Goal: Information Seeking & Learning: Understand process/instructions

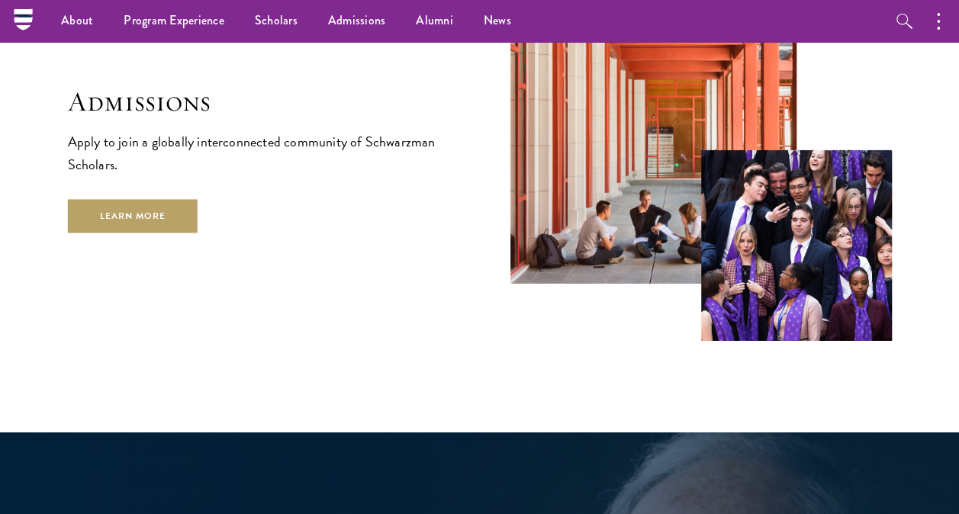
scroll to position [2402, 0]
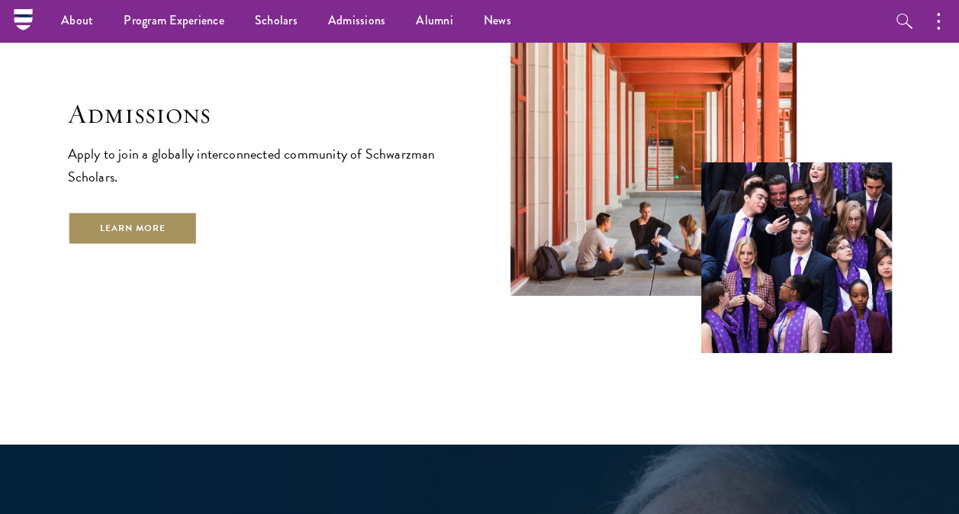
click at [189, 215] on link "Learn More" at bounding box center [133, 228] width 130 height 34
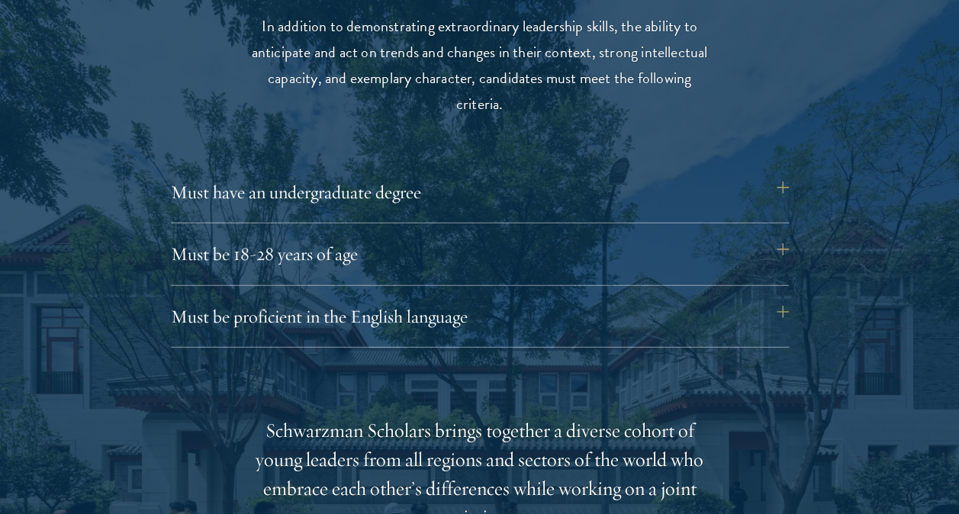
scroll to position [2016, 0]
click at [781, 191] on button "Must have an undergraduate degree" at bounding box center [488, 191] width 618 height 37
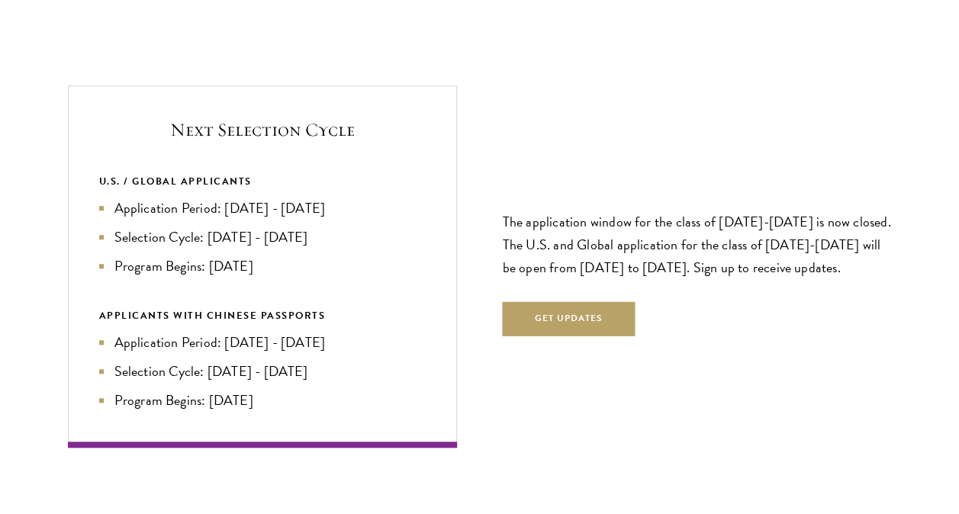
scroll to position [3387, 0]
click at [279, 201] on li "Application Period: Apr 2026 - Sep 2026" at bounding box center [262, 208] width 327 height 21
click at [301, 201] on li "Application Period: Apr 2026 - Sep 2026" at bounding box center [262, 208] width 327 height 21
click at [294, 246] on ul "Application Period: Apr 2026 - Sep 2026 Selection Cycle: Oct - Nov 2026 Program…" at bounding box center [262, 237] width 327 height 79
click at [269, 261] on li "Program Begins: Aug 2027" at bounding box center [262, 266] width 327 height 21
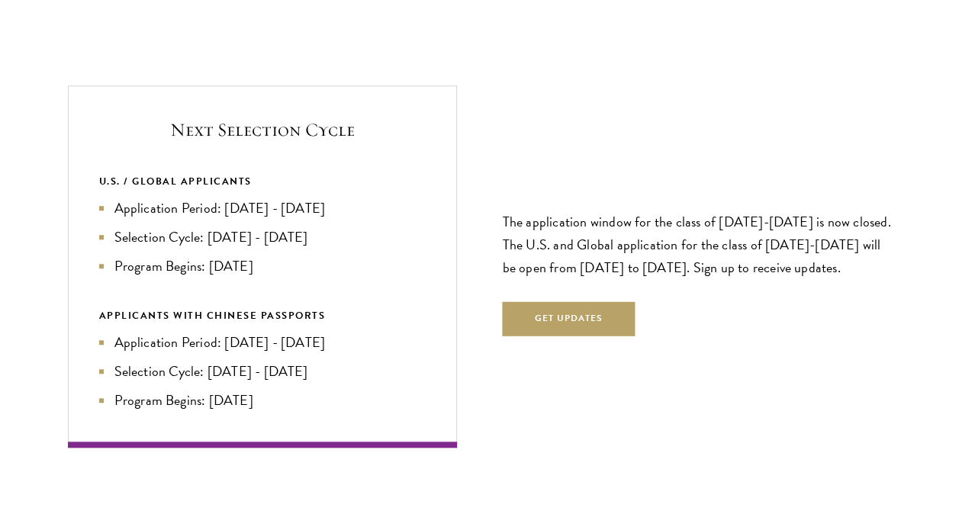
click at [269, 337] on li "Application Period: Jan 2026 - May 2026" at bounding box center [262, 342] width 327 height 21
click at [319, 348] on li "Application Period: Jan 2026 - May 2026" at bounding box center [262, 342] width 327 height 21
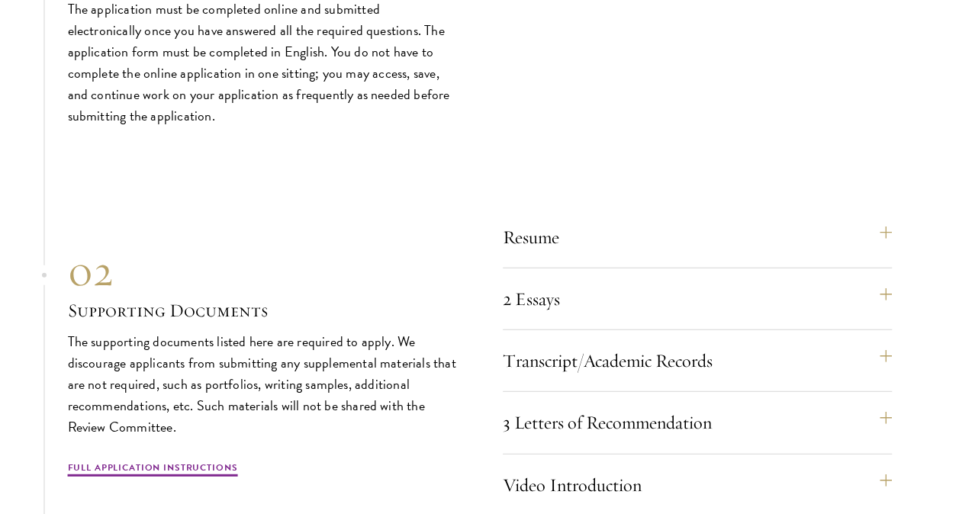
scroll to position [4670, 0]
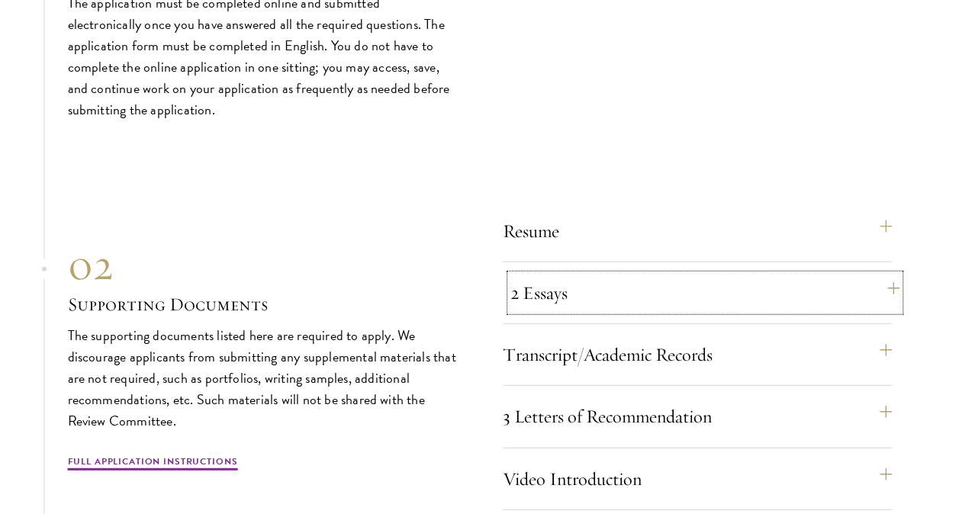
click at [571, 293] on button "2 Essays" at bounding box center [704, 293] width 389 height 37
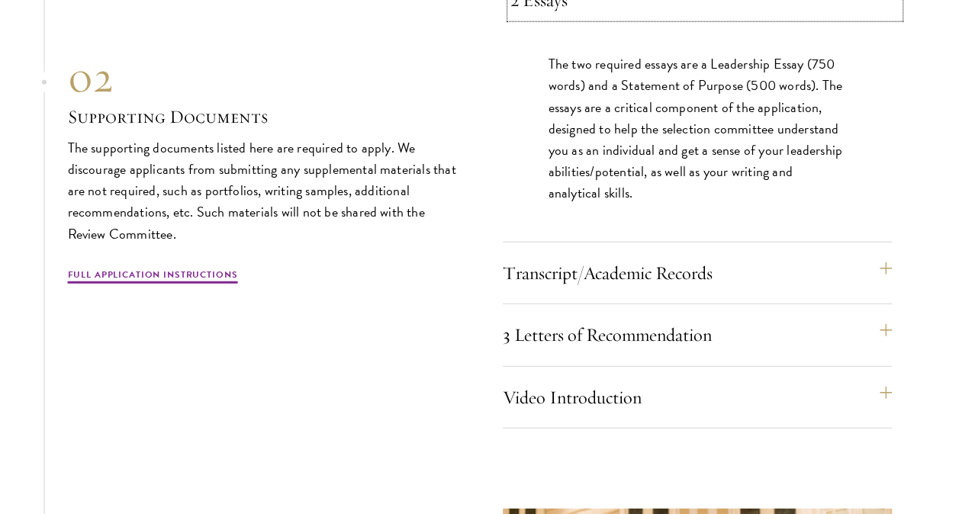
scroll to position [4754, 0]
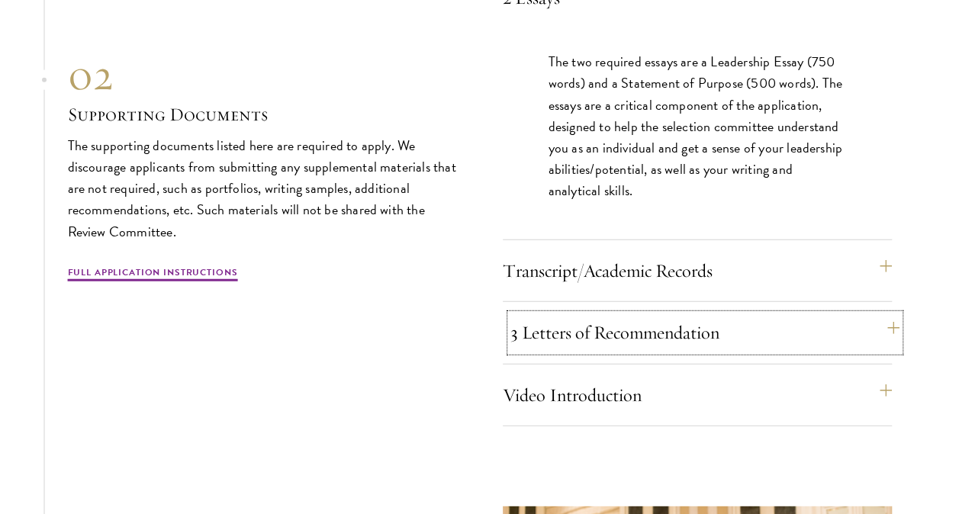
click at [574, 328] on button "3 Letters of Recommendation" at bounding box center [704, 332] width 389 height 37
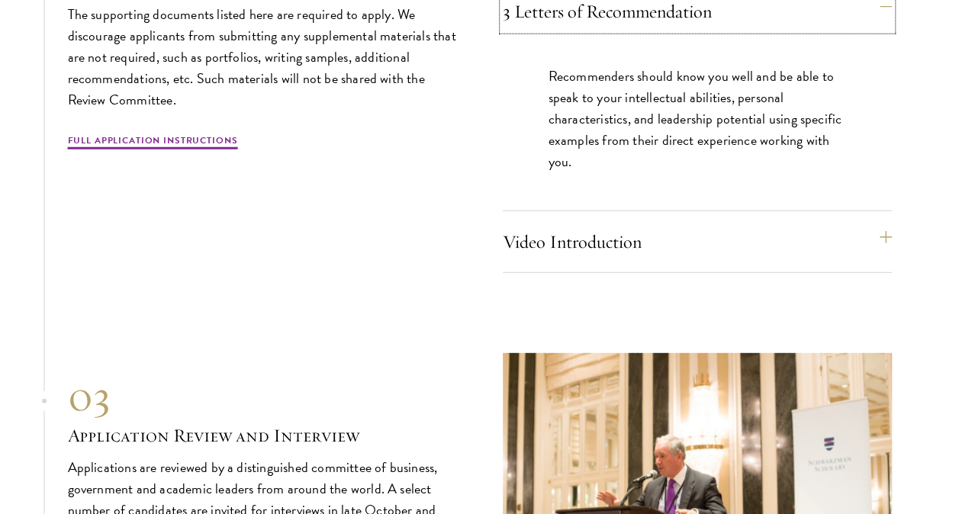
scroll to position [4865, 0]
click at [408, 343] on div "01 Online Application 01 Online Application The application must be completed o…" at bounding box center [480, 72] width 824 height 1144
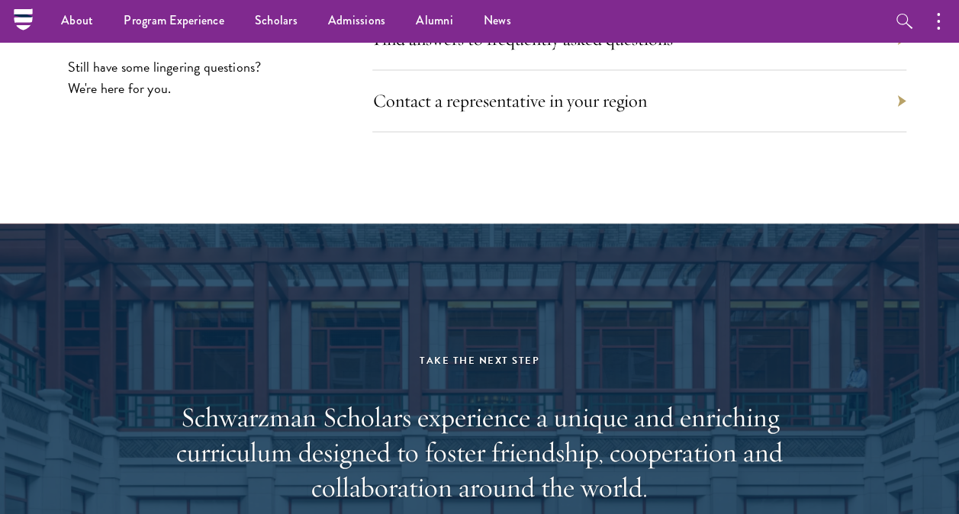
scroll to position [6923, 0]
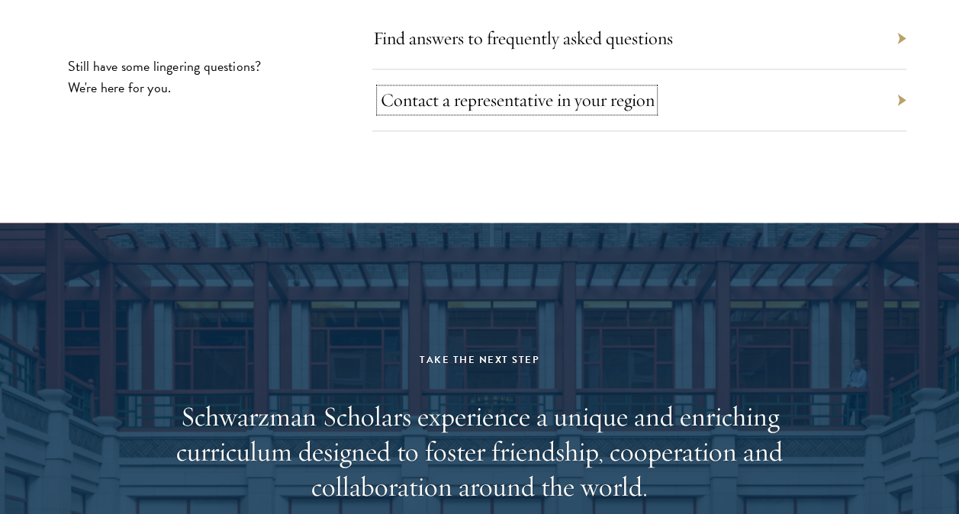
click at [560, 107] on link "Contact a representative in your region" at bounding box center [517, 99] width 274 height 23
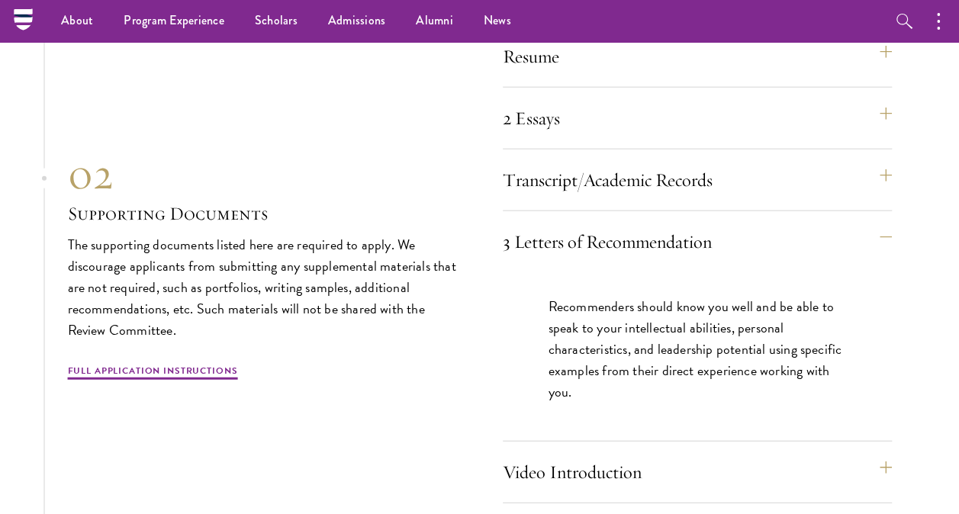
scroll to position [4604, 0]
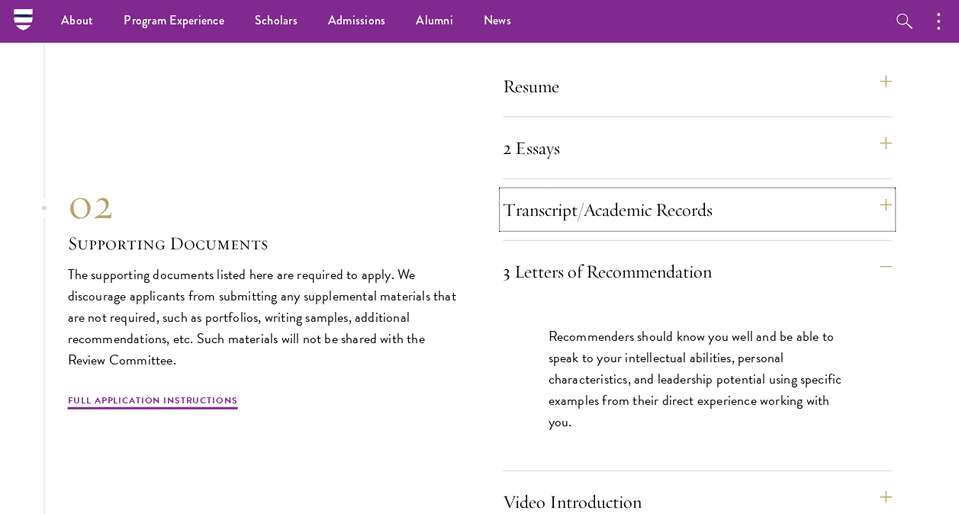
click at [584, 217] on button "Transcript/Academic Records" at bounding box center [697, 209] width 389 height 37
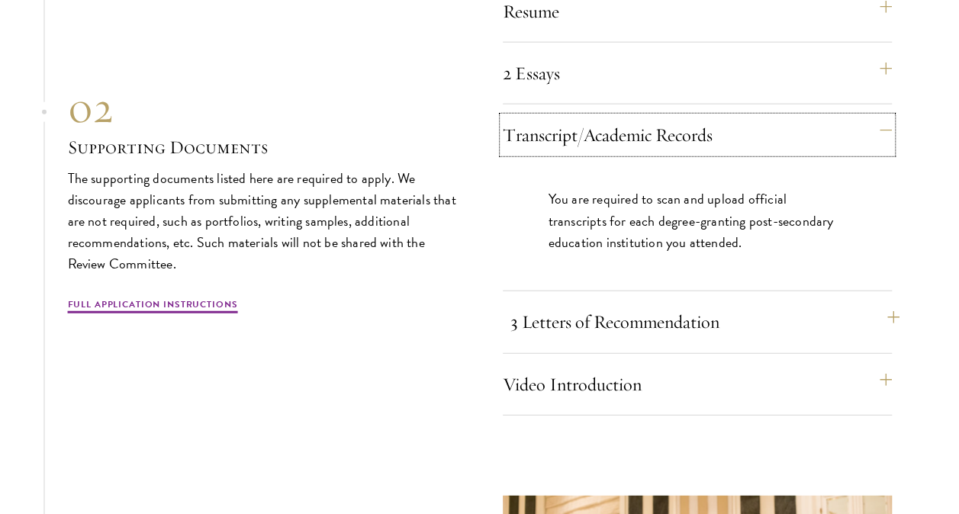
scroll to position [4692, 0]
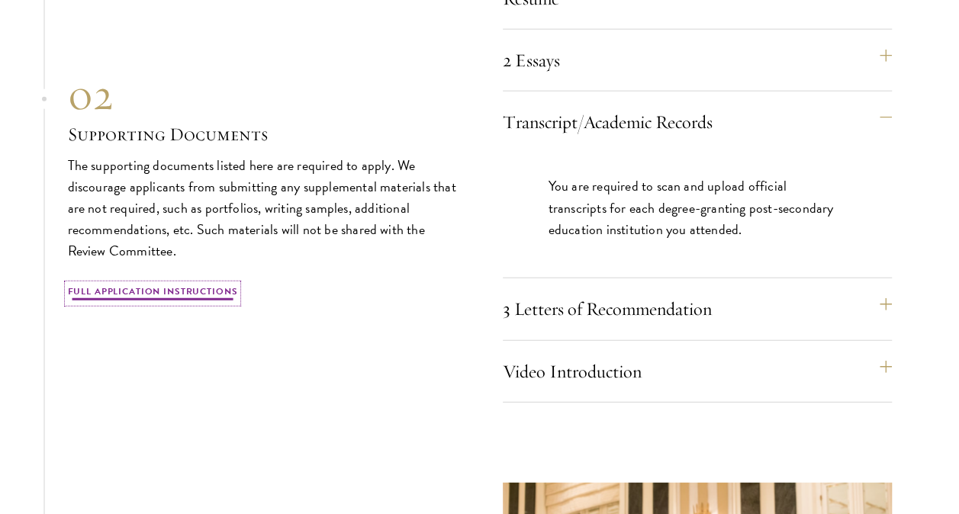
click at [171, 294] on link "Full Application Instructions" at bounding box center [153, 294] width 170 height 18
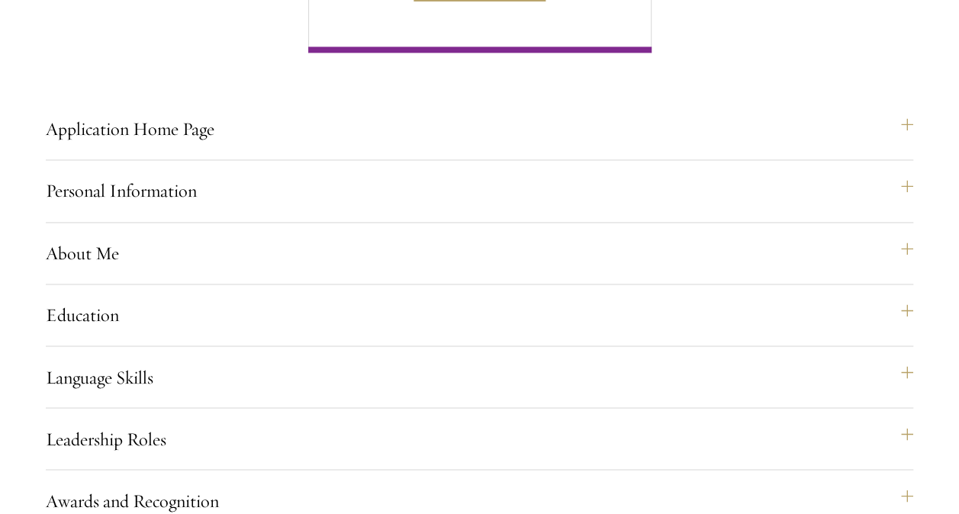
scroll to position [1078, 0]
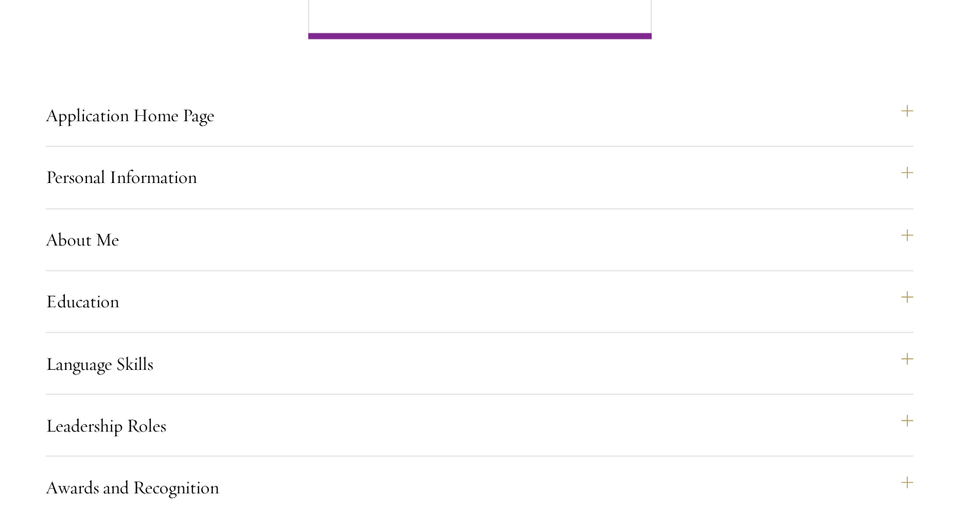
click at [296, 208] on div "Personal Information This section requests applicant biographical and contact i…" at bounding box center [479, 184] width 867 height 50
click at [243, 133] on button "Application Home Page" at bounding box center [486, 115] width 867 height 37
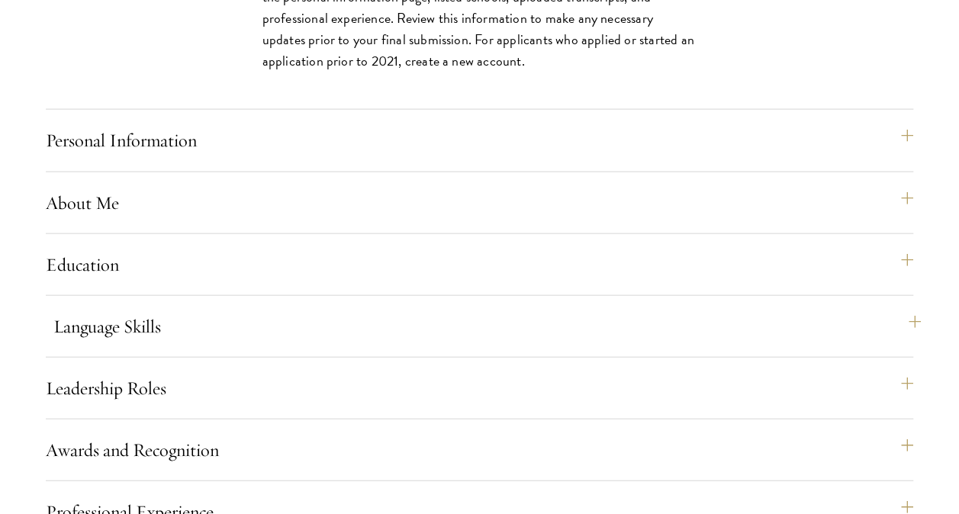
scroll to position [1623, 0]
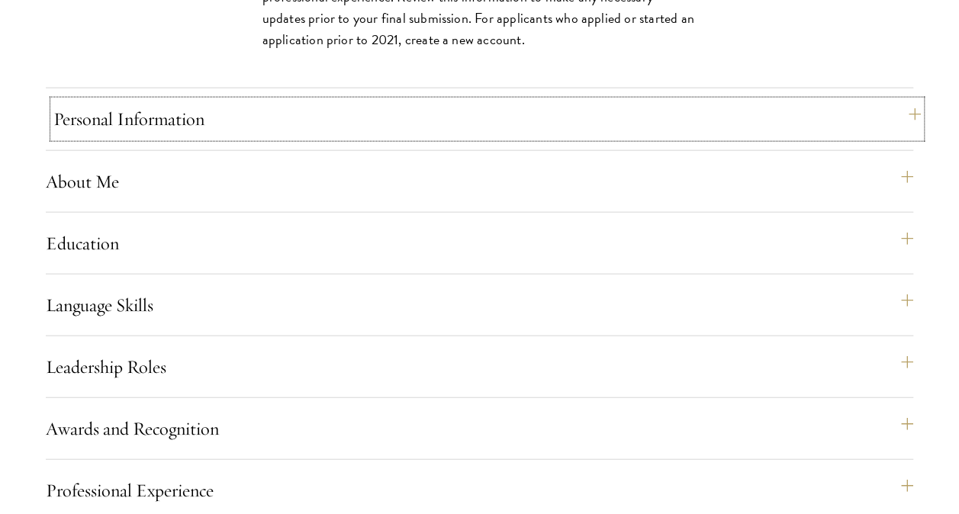
click at [256, 137] on button "Personal Information" at bounding box center [486, 119] width 867 height 37
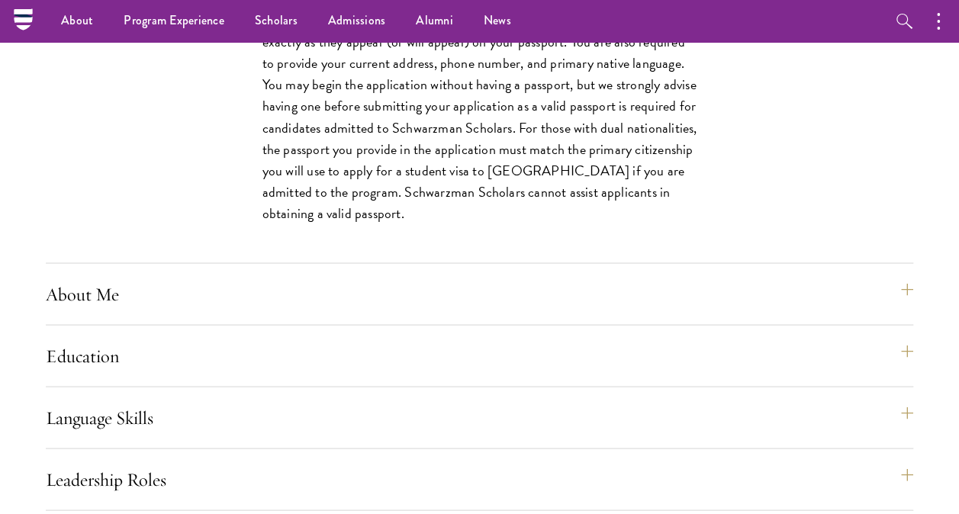
scroll to position [1168, 0]
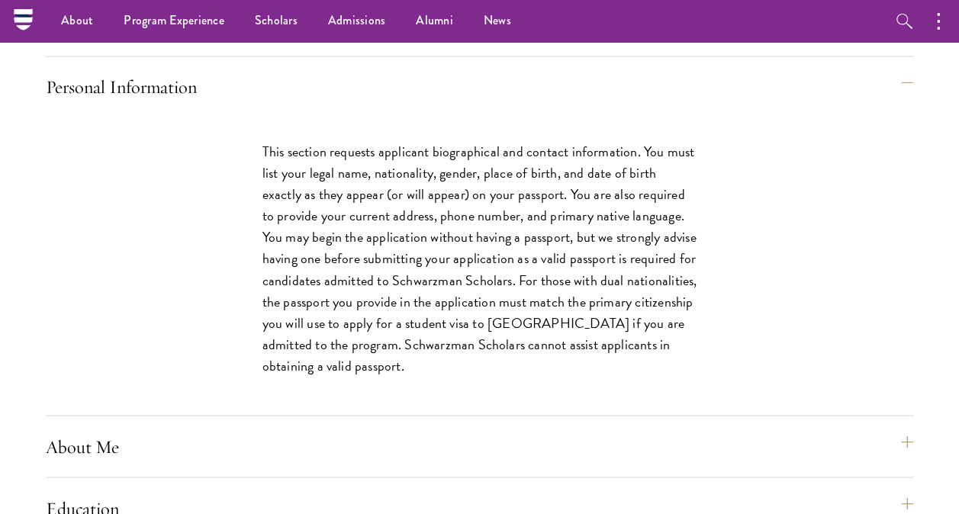
click at [479, 272] on p "This section requests applicant biographical and contact information. You must …" at bounding box center [479, 259] width 435 height 236
click at [487, 298] on p "This section requests applicant biographical and contact information. You must …" at bounding box center [479, 259] width 435 height 236
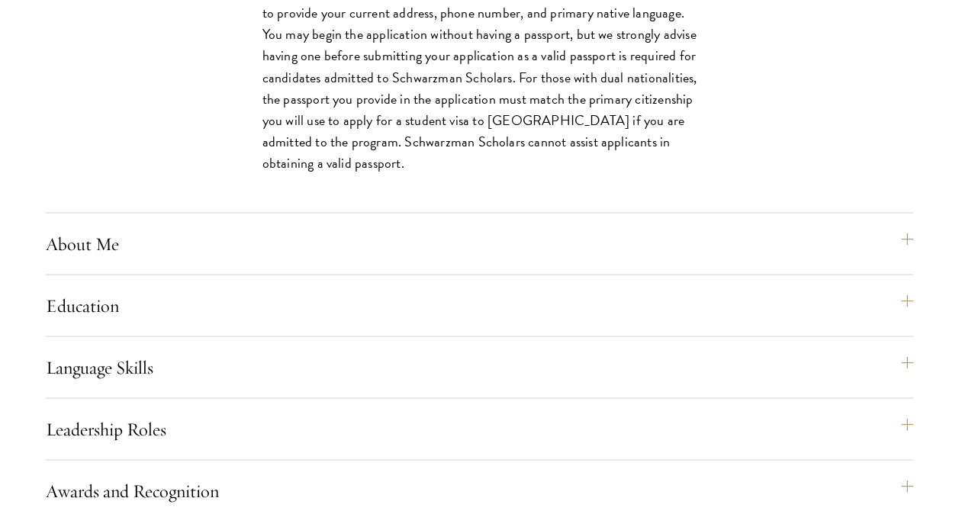
scroll to position [1377, 0]
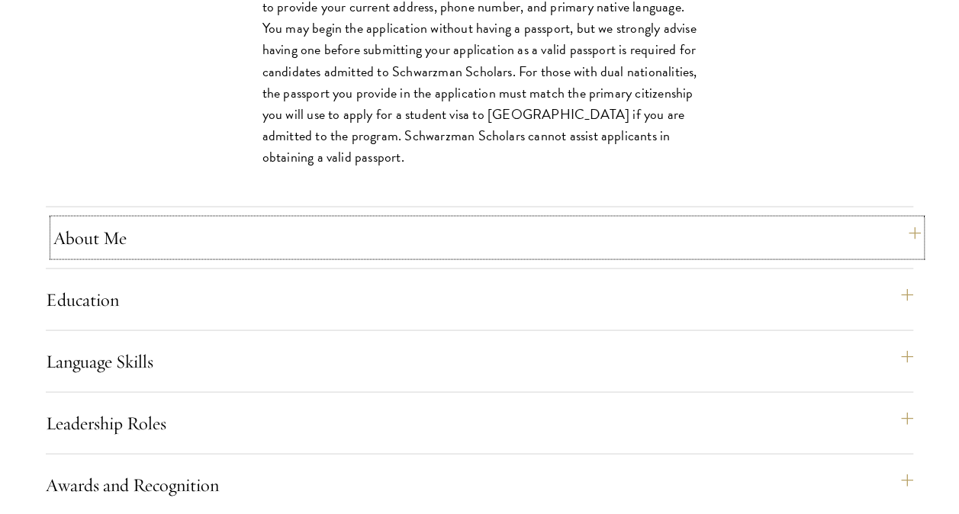
click at [392, 256] on button "About Me" at bounding box center [486, 237] width 867 height 37
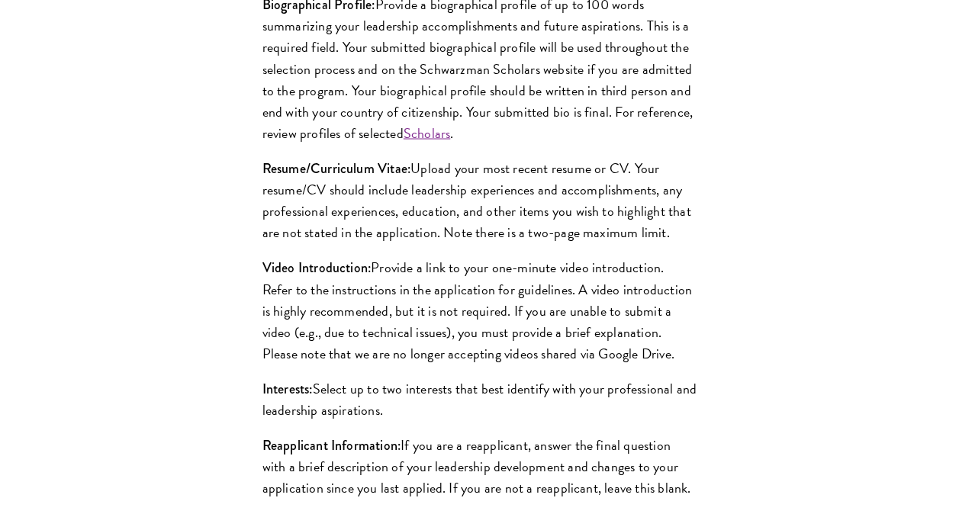
click at [403, 62] on p "Biographical Profile: Provide a biographical profile of up to 100 words summari…" at bounding box center [479, 69] width 435 height 150
click at [424, 76] on p "Biographical Profile: Provide a biographical profile of up to 100 words summari…" at bounding box center [479, 69] width 435 height 150
click at [502, 107] on p "Biographical Profile: Provide a biographical profile of up to 100 words summari…" at bounding box center [479, 69] width 435 height 150
click at [571, 227] on p "Resume/Curriculum Vitae: Upload your most recent resume or CV. Your resume/CV s…" at bounding box center [479, 199] width 435 height 85
click at [572, 325] on p "Video Introduction: Provide a link to your one-minute video introduction. Refer…" at bounding box center [479, 309] width 435 height 107
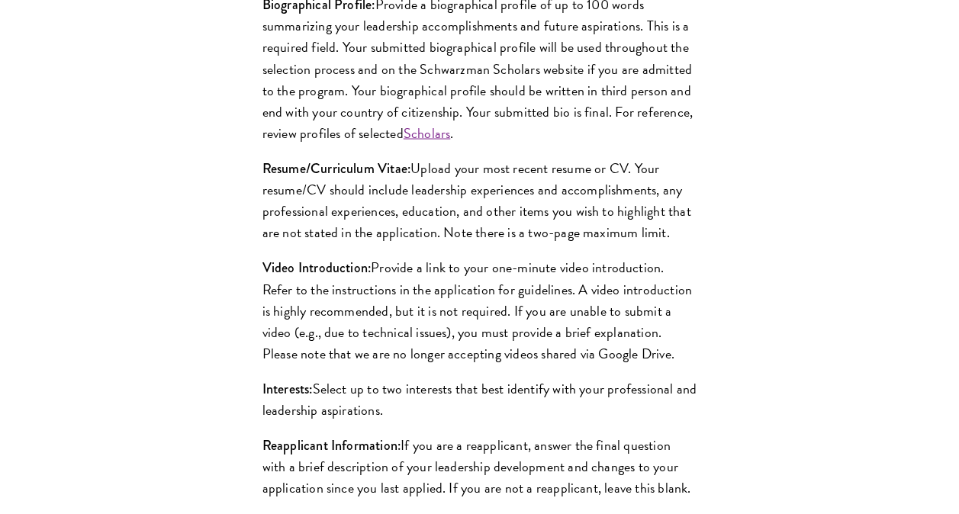
click at [534, 354] on p "Video Introduction: Provide a link to your one-minute video introduction. Refer…" at bounding box center [479, 309] width 435 height 107
click at [563, 357] on p "Video Introduction: Provide a link to your one-minute video introduction. Refer…" at bounding box center [479, 309] width 435 height 107
click at [581, 363] on p "Video Introduction: Provide a link to your one-minute video introduction. Refer…" at bounding box center [479, 309] width 435 height 107
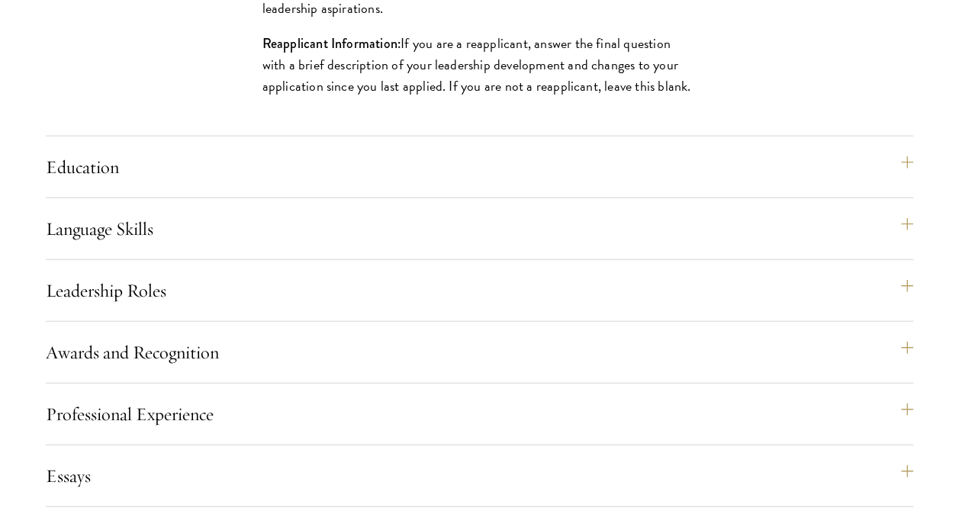
scroll to position [1780, 0]
click at [552, 165] on div "Application Home Page The online application form must be completed in English.…" at bounding box center [479, 166] width 867 height 1543
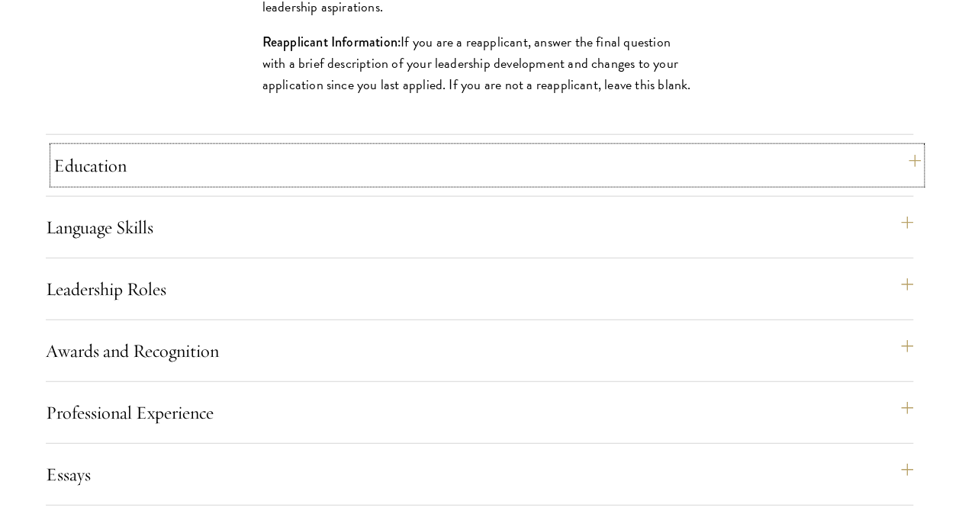
click at [523, 184] on button "Education" at bounding box center [486, 165] width 867 height 37
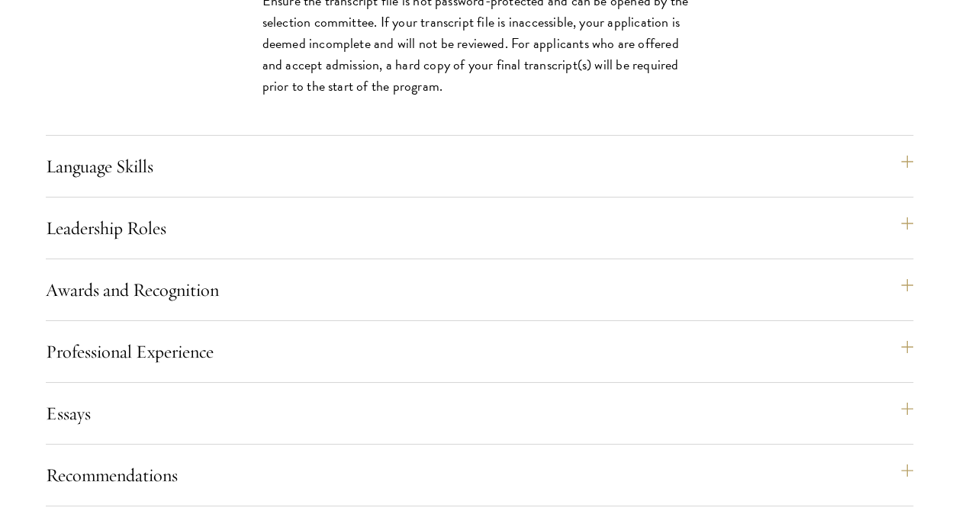
scroll to position [2621, 0]
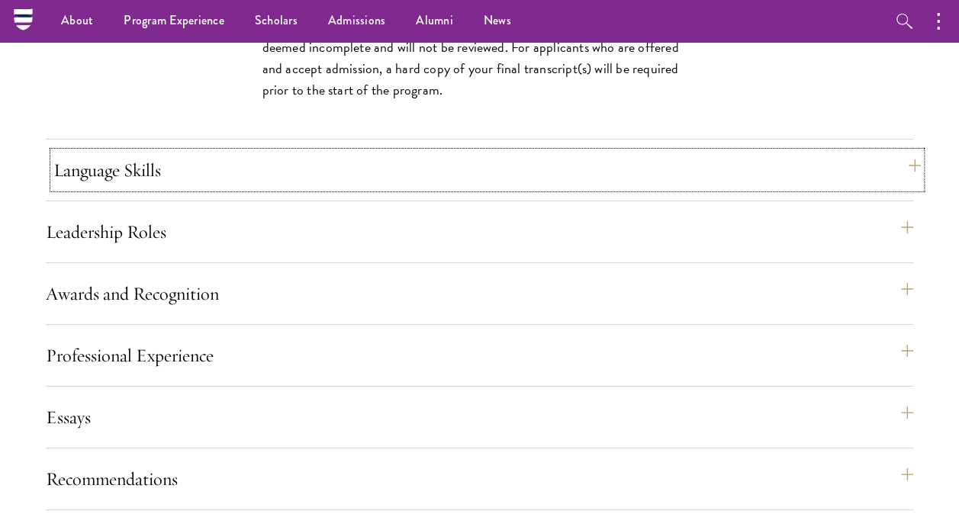
click at [484, 175] on button "Language Skills" at bounding box center [486, 170] width 867 height 37
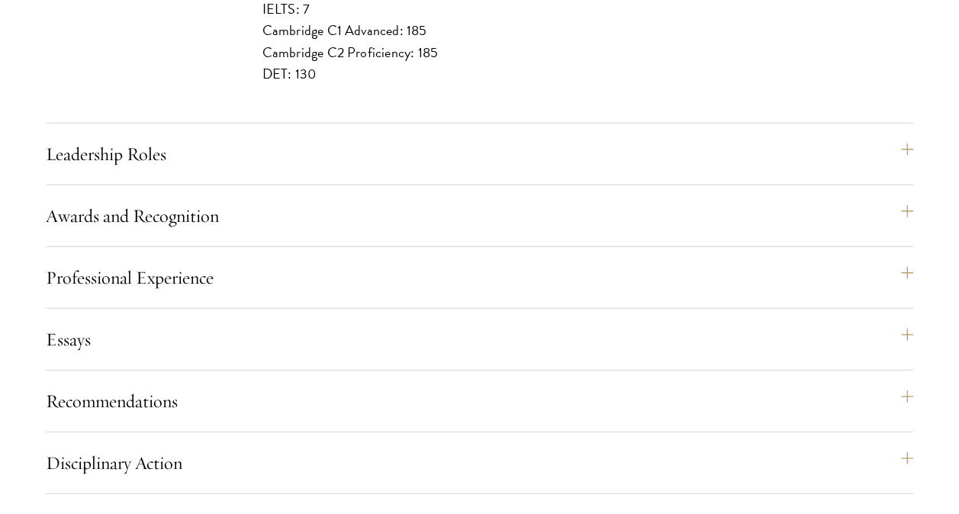
scroll to position [1954, 0]
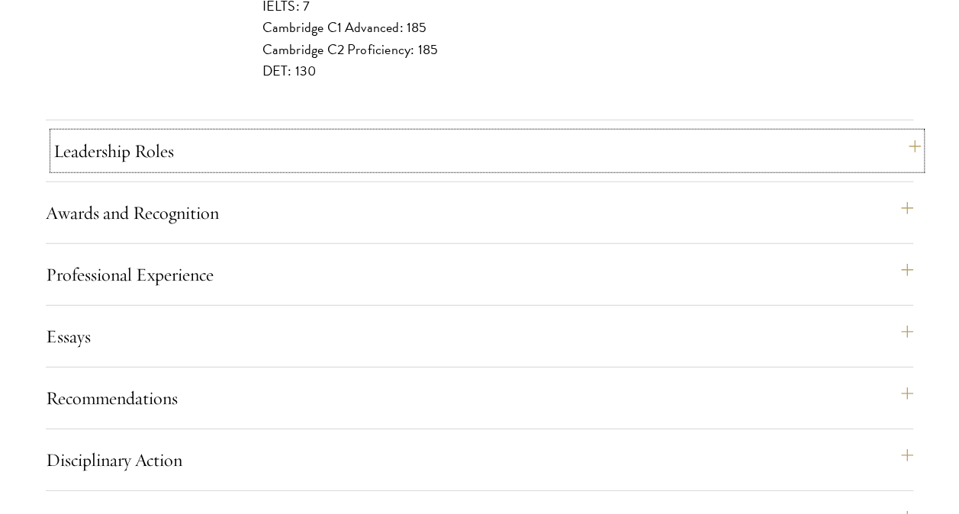
click at [403, 168] on button "Leadership Roles" at bounding box center [486, 151] width 867 height 37
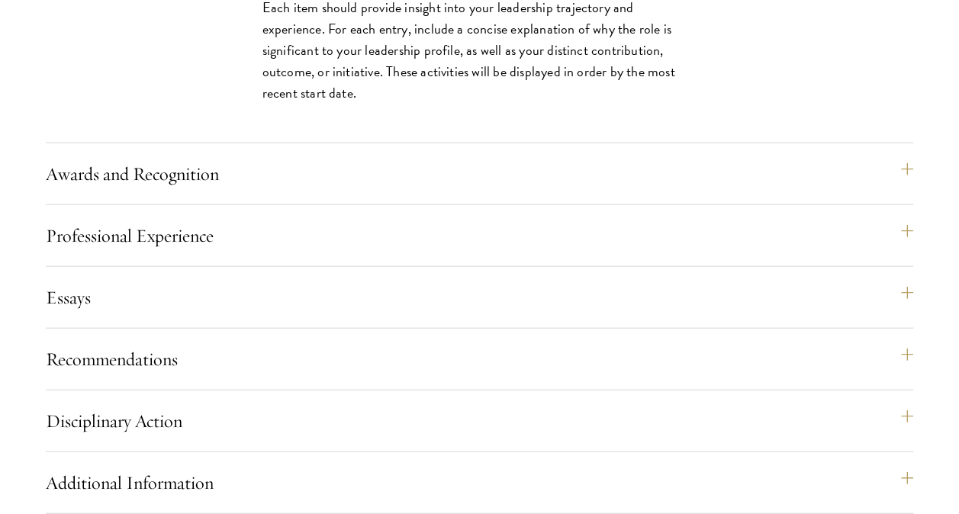
scroll to position [1609, 0]
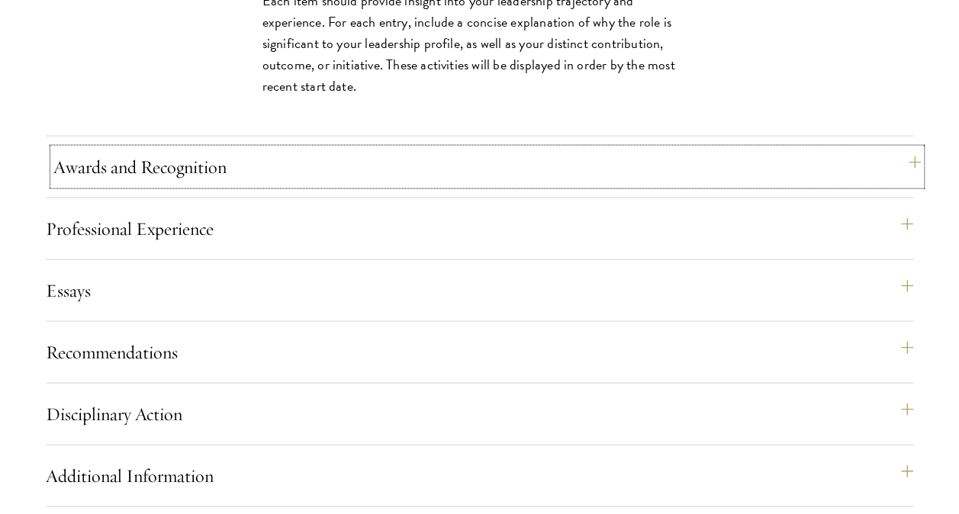
click at [586, 185] on button "Awards and Recognition" at bounding box center [486, 167] width 867 height 37
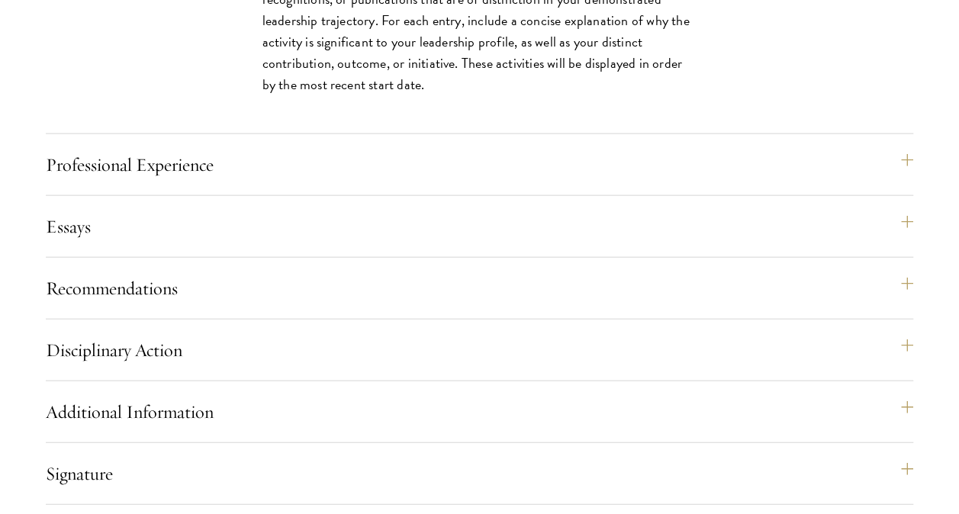
scroll to position [1662, 0]
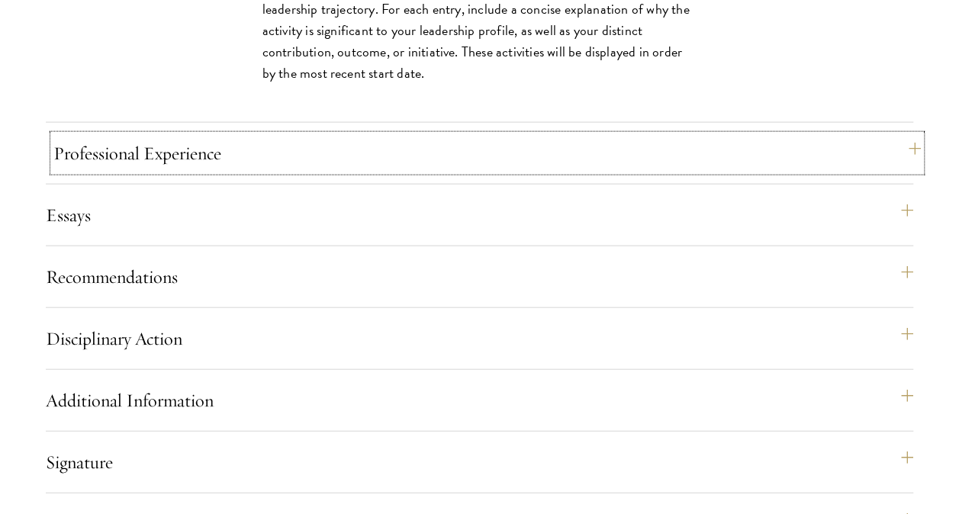
click at [536, 172] on button "Professional Experience" at bounding box center [486, 153] width 867 height 37
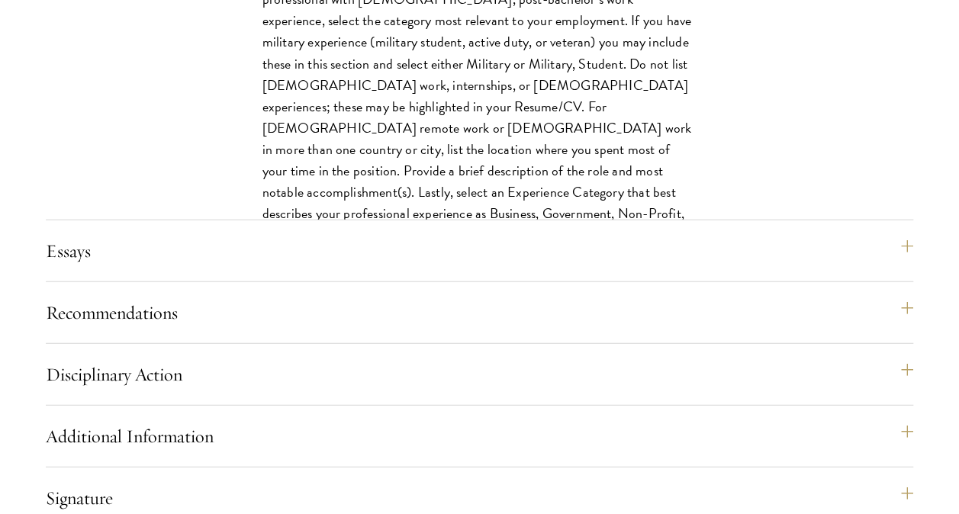
scroll to position [1777, 0]
click at [522, 268] on button "Essays" at bounding box center [486, 250] width 867 height 37
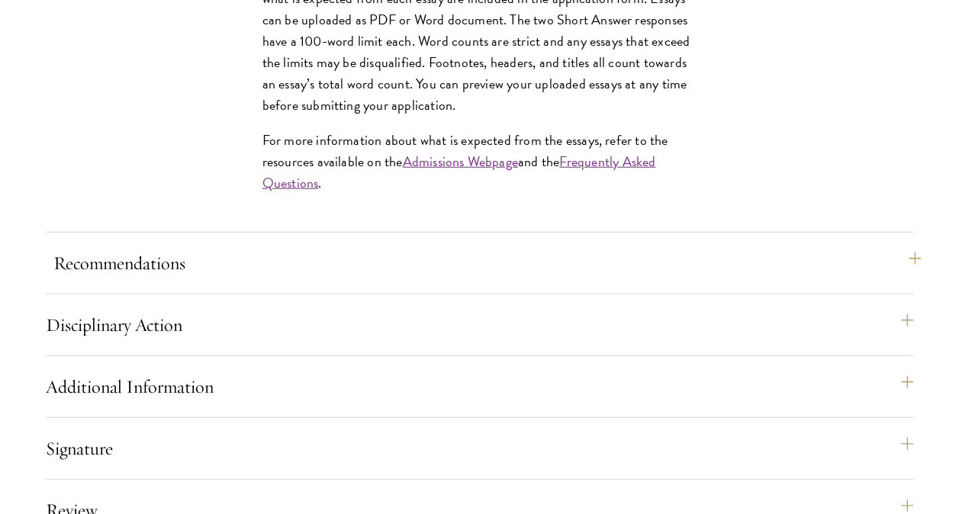
scroll to position [1883, 0]
click at [465, 281] on button "Recommendations" at bounding box center [486, 262] width 867 height 37
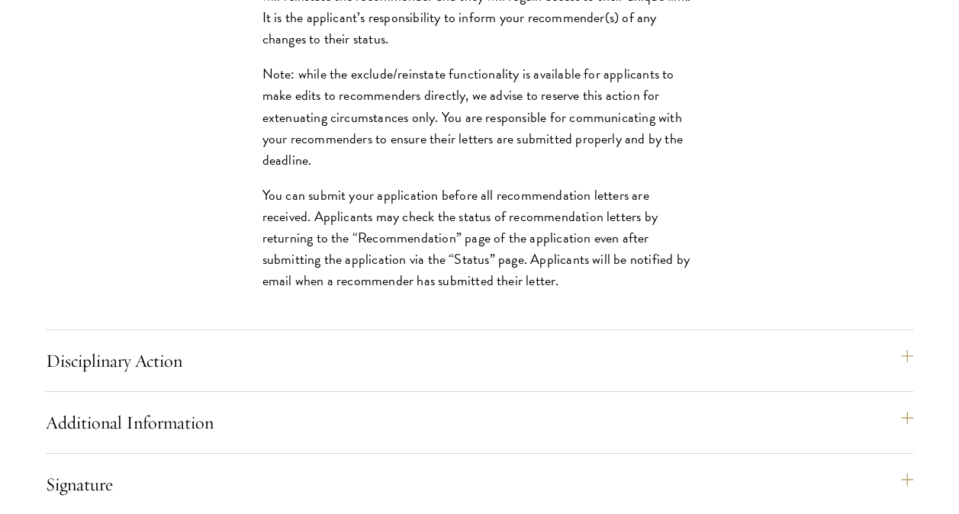
scroll to position [2382, 0]
click at [456, 378] on button "Disciplinary Action" at bounding box center [486, 360] width 867 height 37
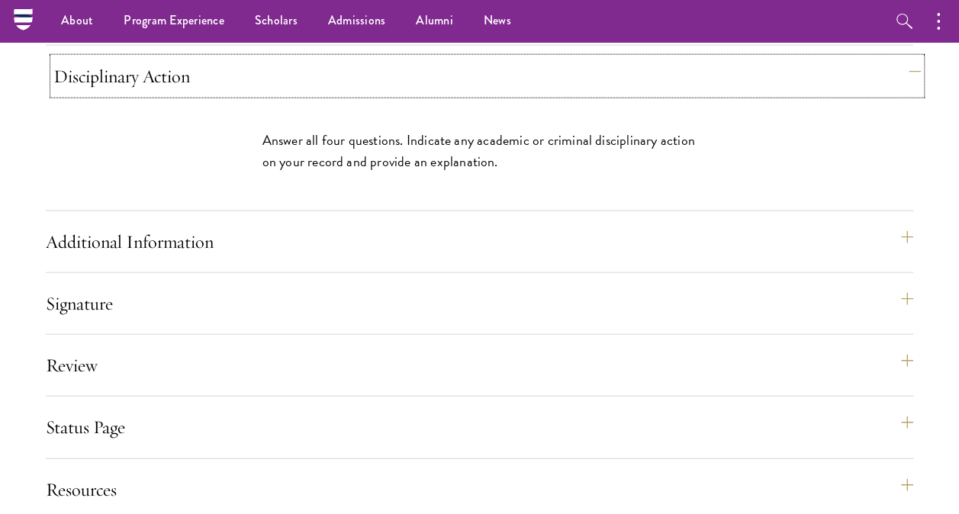
scroll to position [1735, 0]
click at [438, 261] on button "Additional Information" at bounding box center [486, 242] width 867 height 37
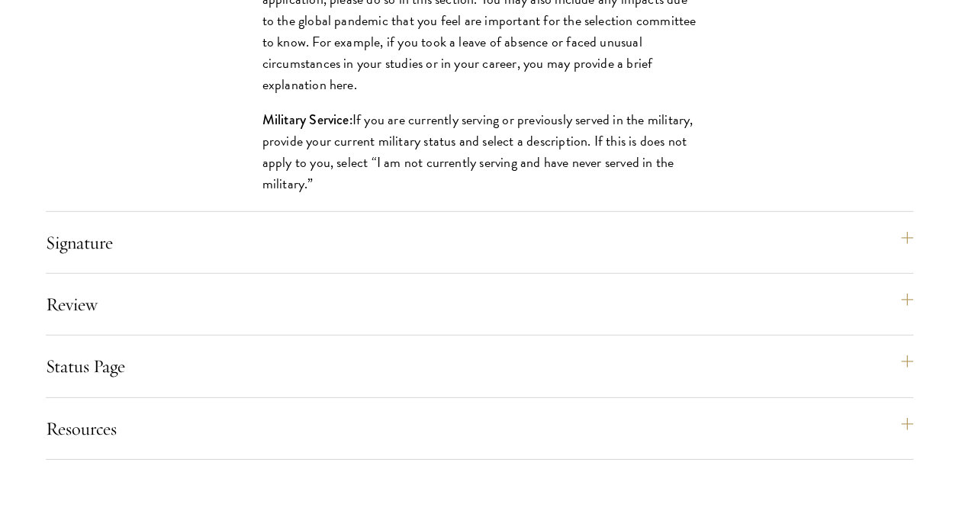
scroll to position [2089, 0]
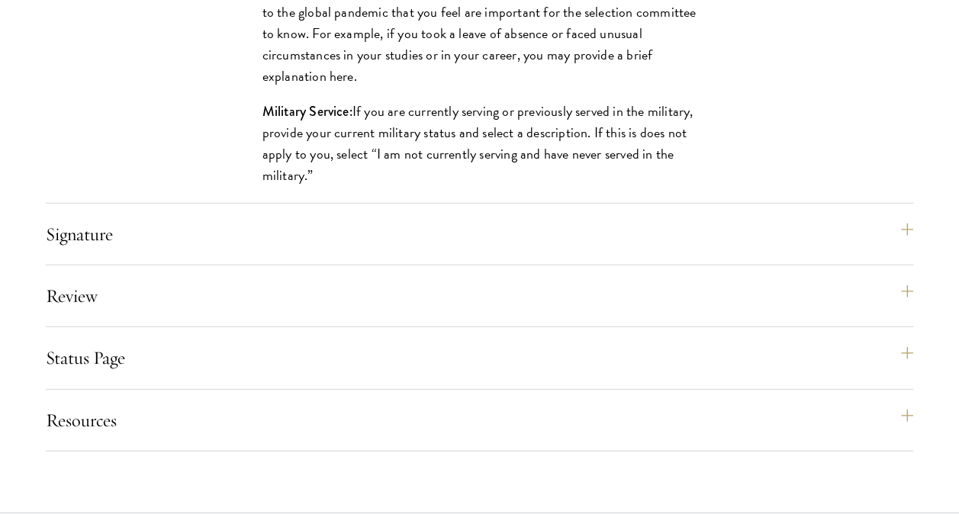
click at [348, 265] on div "Signature Applicants are required to confirm and certify that all information p…" at bounding box center [479, 241] width 867 height 50
click at [358, 253] on button "Signature" at bounding box center [486, 234] width 867 height 37
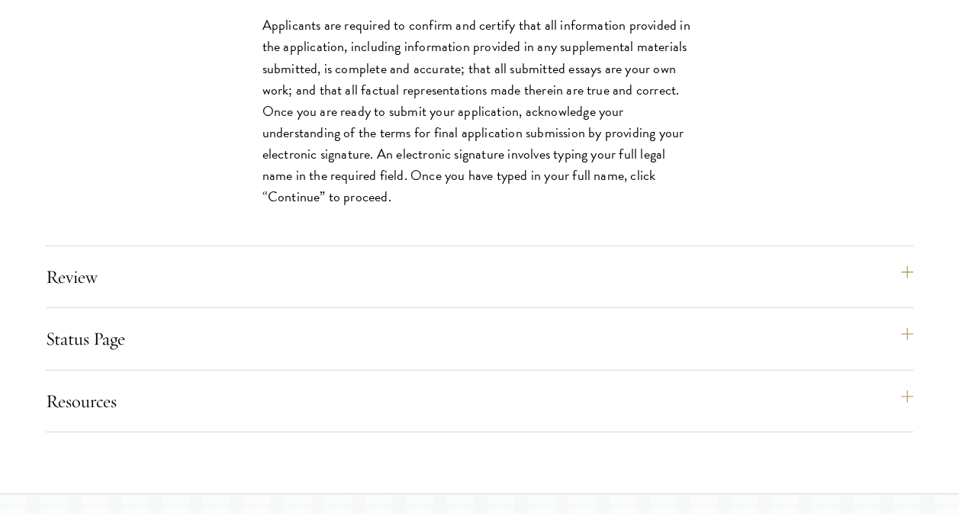
scroll to position [1976, 0]
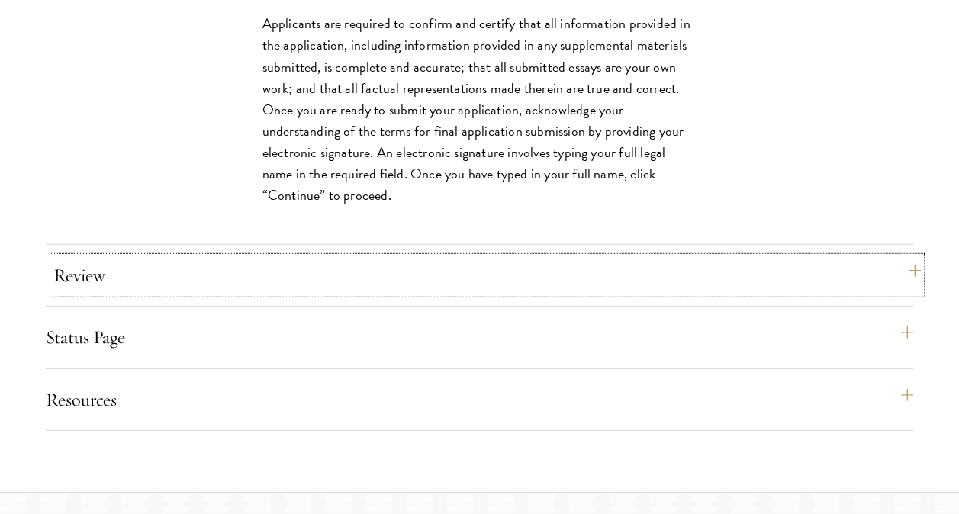
click at [357, 288] on button "Review" at bounding box center [486, 275] width 867 height 37
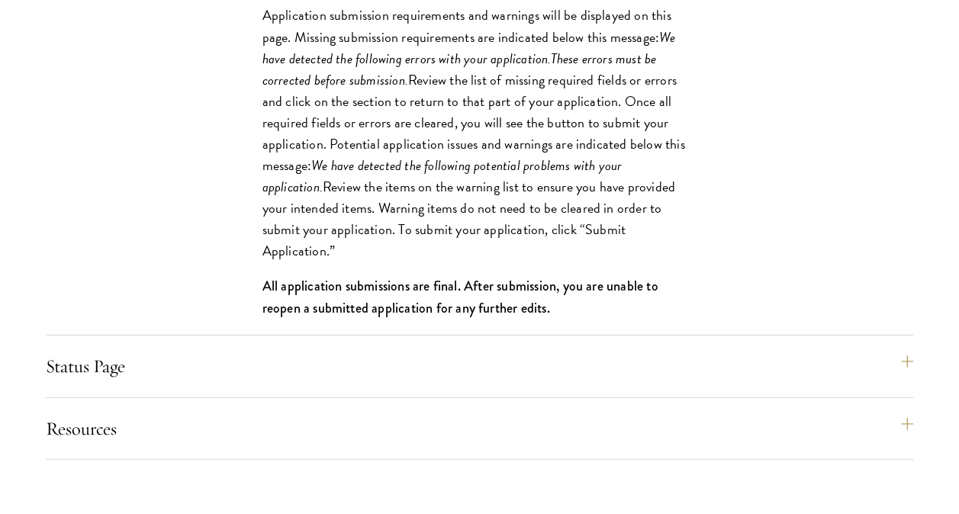
scroll to position [2047, 0]
click at [353, 381] on button "Status Page" at bounding box center [486, 365] width 867 height 37
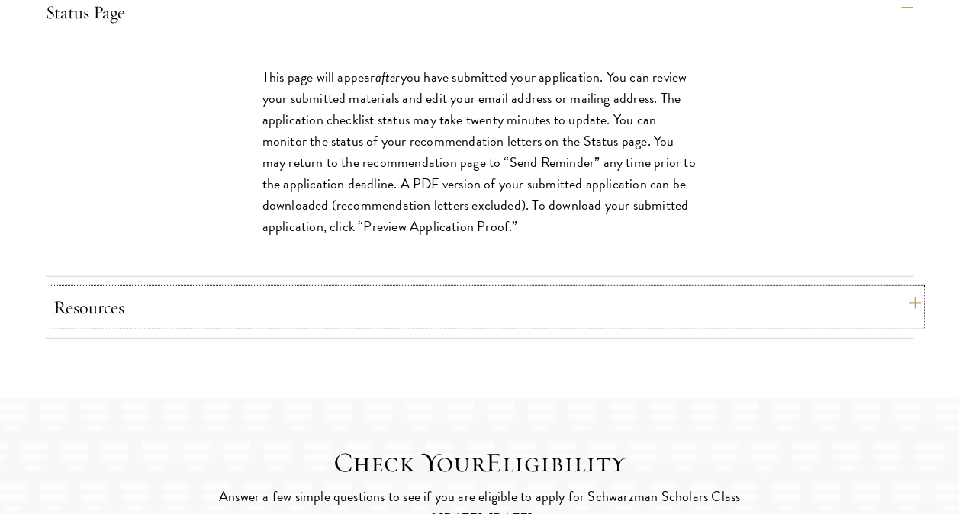
click at [278, 326] on button "Resources" at bounding box center [486, 307] width 867 height 37
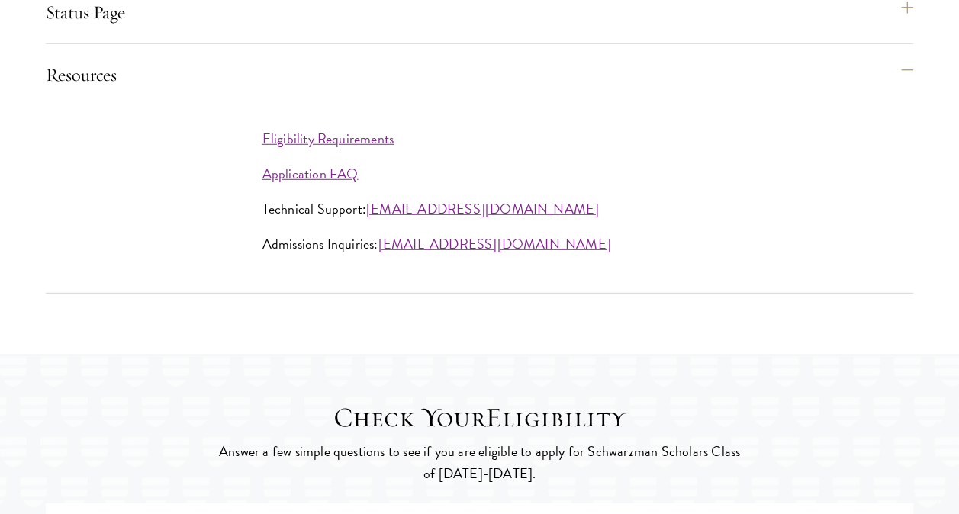
click at [909, 185] on div "Eligibility Requirements Application FAQ Technical Support: apptech@schwarzmans…" at bounding box center [479, 199] width 867 height 188
